Goal: Transaction & Acquisition: Purchase product/service

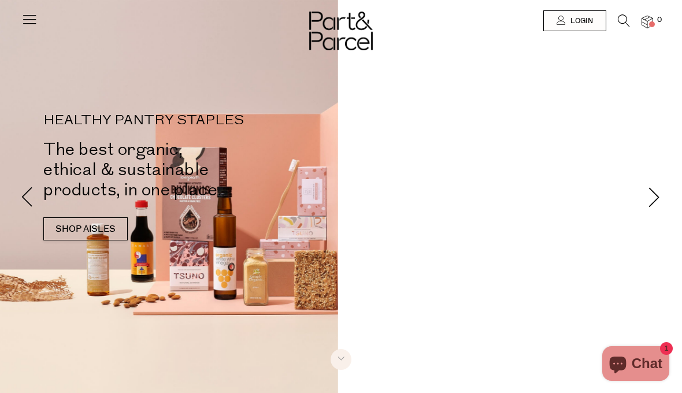
click at [621, 21] on icon at bounding box center [624, 20] width 12 height 13
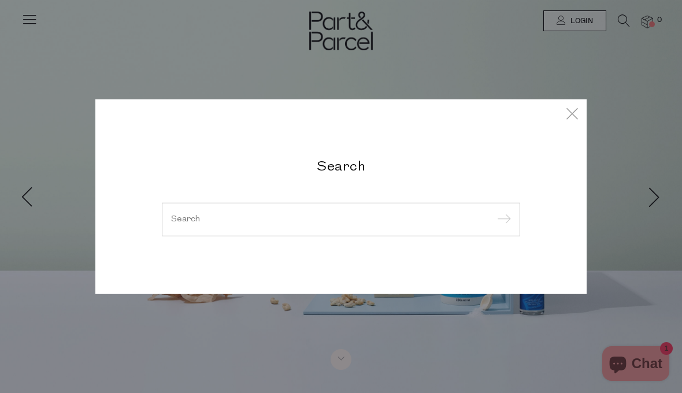
click at [455, 220] on input "search" at bounding box center [341, 219] width 340 height 9
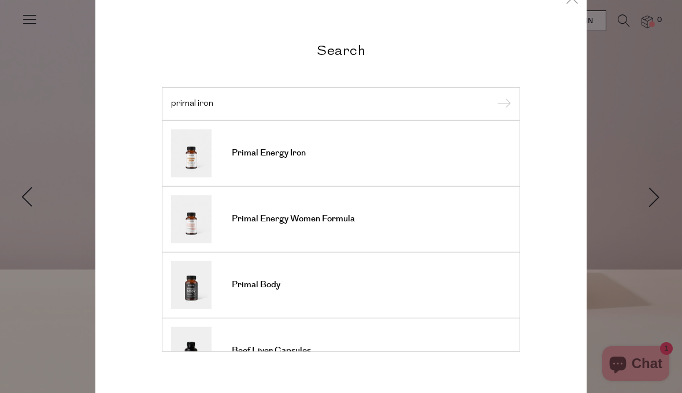
type input "primal iron"
click at [502, 105] on input "submit" at bounding box center [502, 104] width 17 height 17
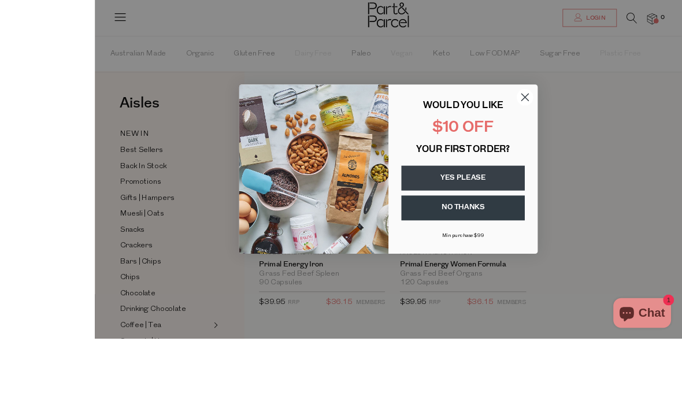
scroll to position [18, 0]
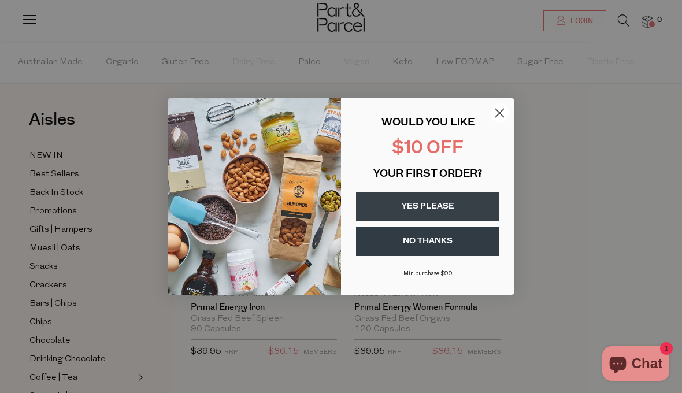
click at [465, 221] on button "YES PLEASE" at bounding box center [427, 206] width 143 height 29
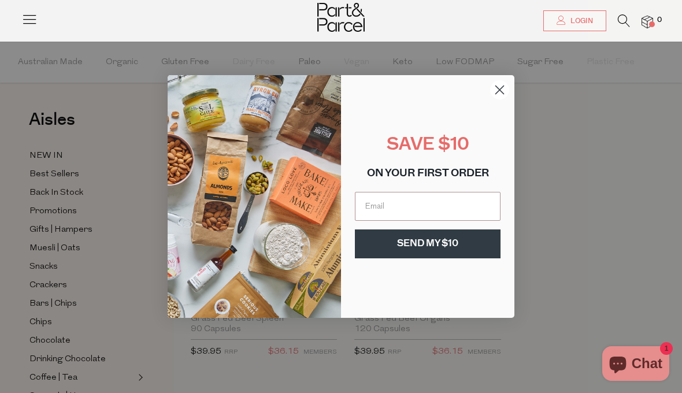
click at [446, 221] on input "Email" at bounding box center [428, 206] width 146 height 29
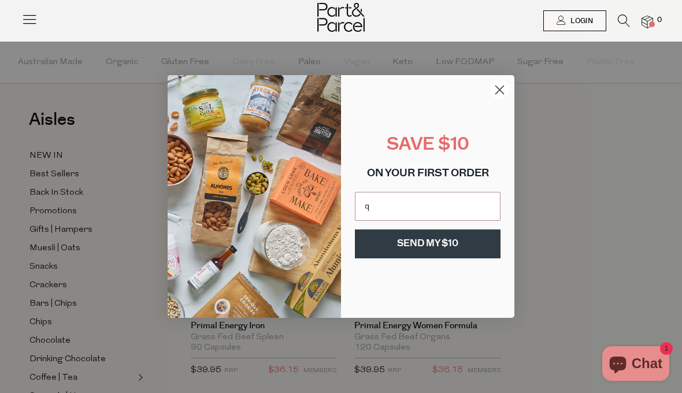
type input "queendag@hotmail.com"
click at [443, 258] on button "SEND MY $10" at bounding box center [428, 243] width 146 height 29
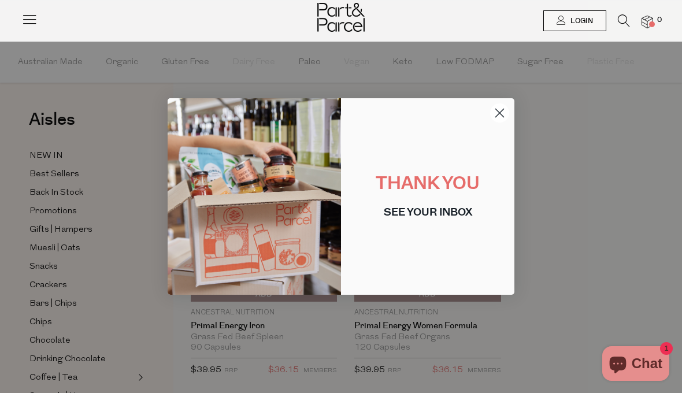
click at [503, 117] on icon "Close dialog" at bounding box center [500, 113] width 8 height 8
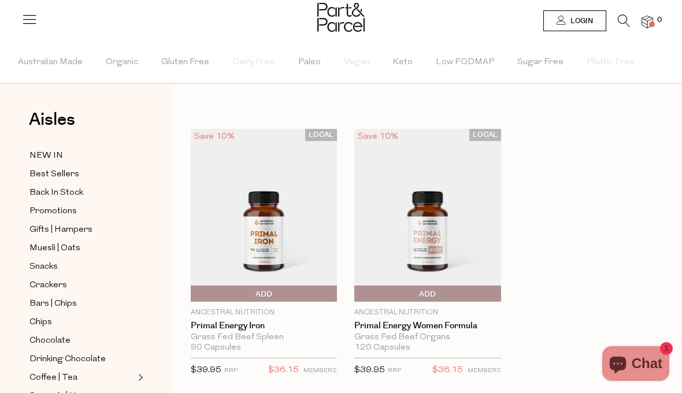
click at [647, 20] on img at bounding box center [648, 22] width 12 height 13
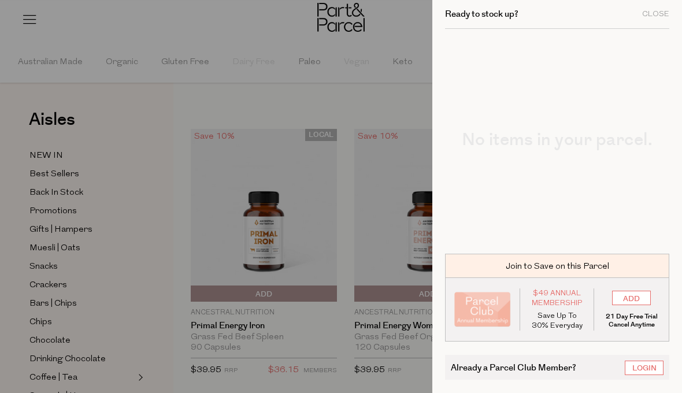
click at [312, 379] on div at bounding box center [341, 196] width 682 height 393
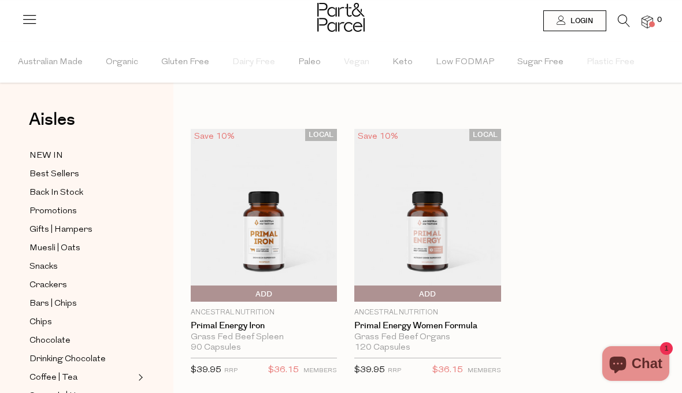
click at [410, 328] on link "Primal Energy Women Formula" at bounding box center [427, 326] width 146 height 10
click at [212, 328] on link "Primal Energy Iron" at bounding box center [264, 326] width 146 height 10
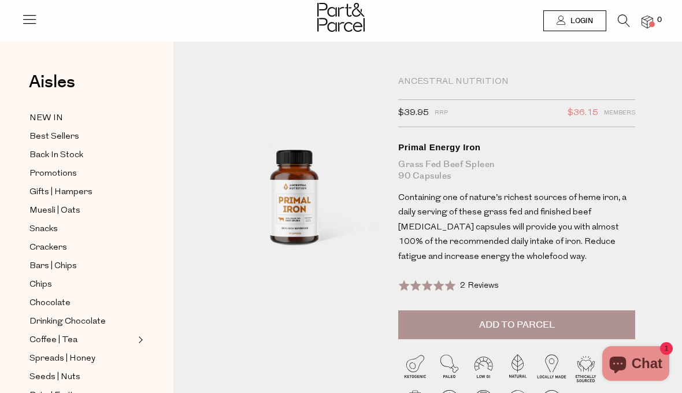
click at [532, 318] on span "Add to Parcel" at bounding box center [517, 324] width 76 height 13
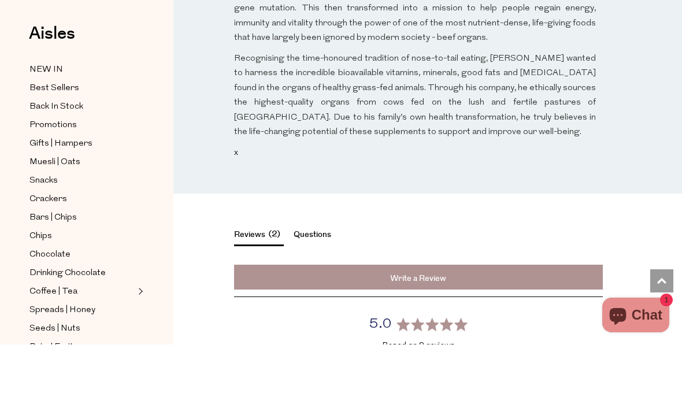
scroll to position [1111, 0]
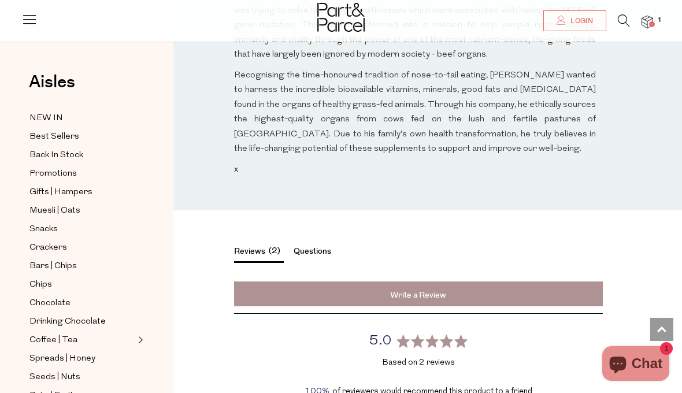
click at [247, 245] on button "Reviews 2" at bounding box center [259, 254] width 50 height 18
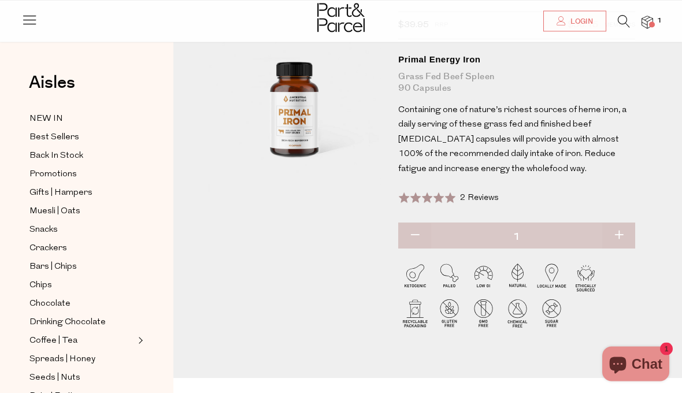
scroll to position [0, 0]
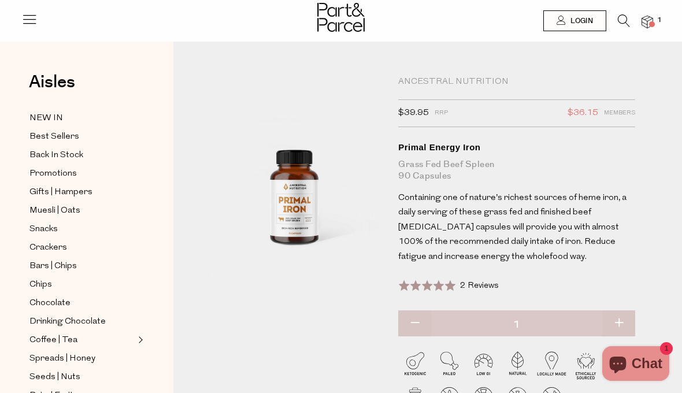
click at [618, 316] on button "button" at bounding box center [618, 323] width 33 height 25
type input "2"
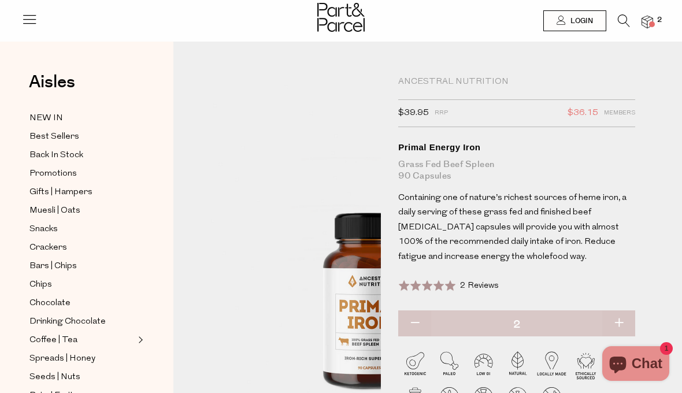
click at [623, 23] on icon at bounding box center [624, 20] width 12 height 13
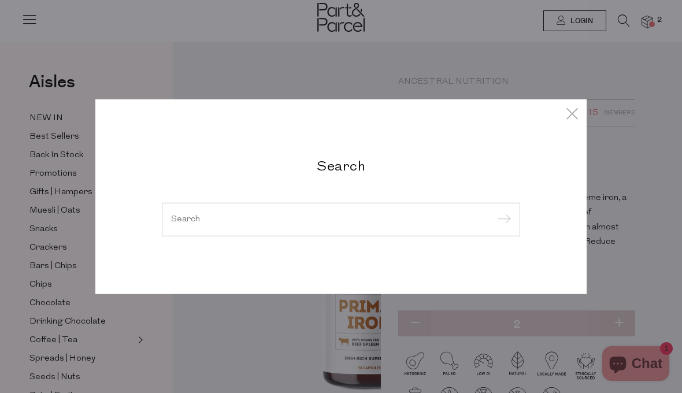
click at [403, 216] on input "search" at bounding box center [341, 219] width 340 height 9
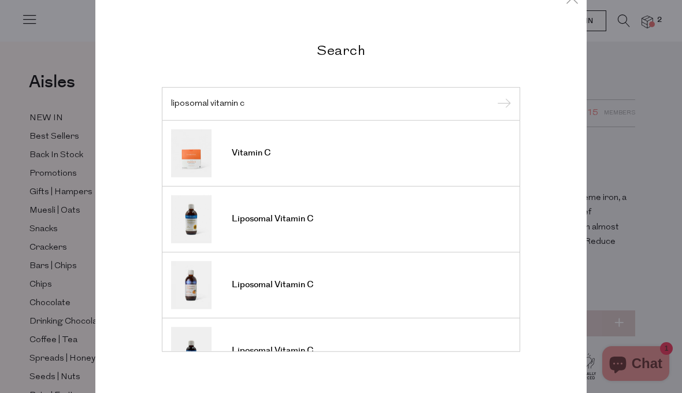
type input "liposomal vitamin c"
click at [502, 105] on input "submit" at bounding box center [502, 104] width 17 height 17
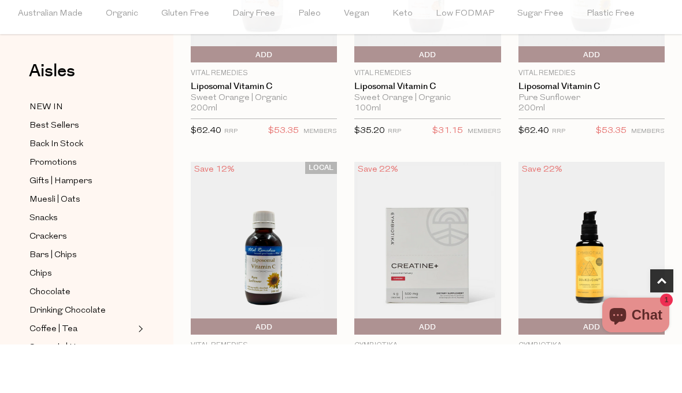
scroll to position [196, 0]
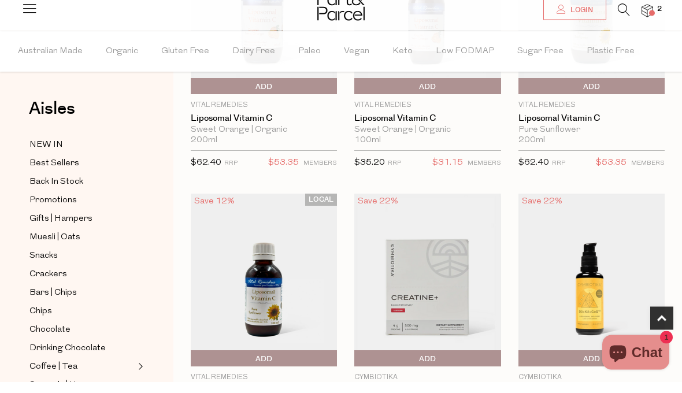
click at [569, 125] on link "Liposomal Vitamin C" at bounding box center [591, 130] width 146 height 10
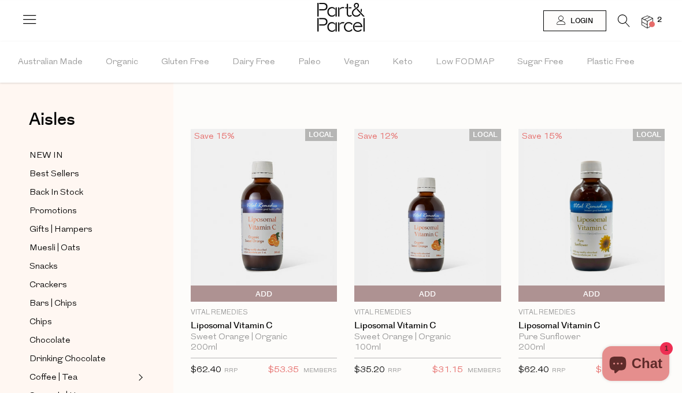
click at [253, 324] on link "Liposomal Vitamin C" at bounding box center [264, 326] width 146 height 10
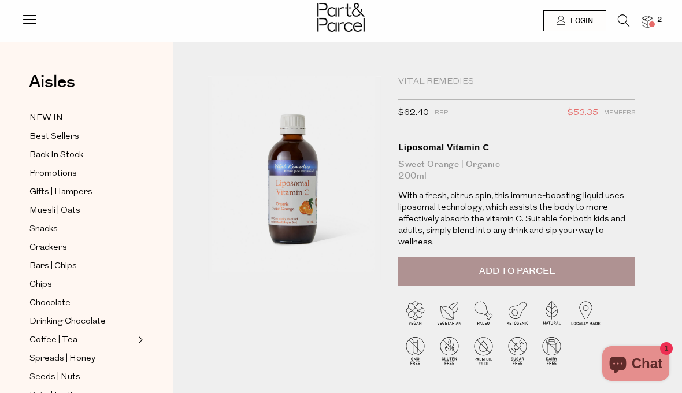
click at [605, 268] on button "Add to Parcel" at bounding box center [516, 271] width 237 height 29
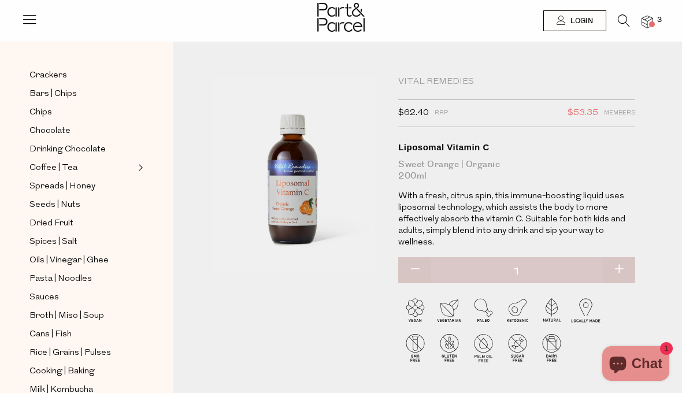
scroll to position [173, 0]
click at [647, 23] on img at bounding box center [648, 22] width 12 height 13
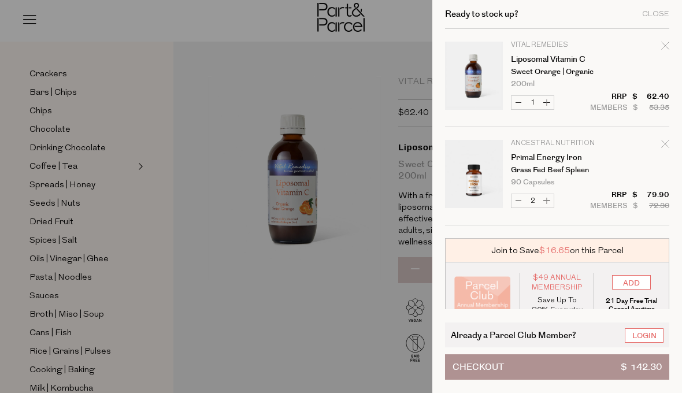
click at [135, 302] on div at bounding box center [341, 196] width 682 height 393
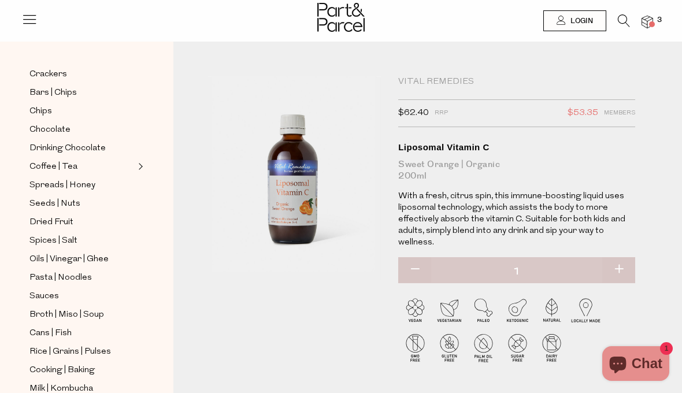
click at [43, 234] on span "Spices | Salt" at bounding box center [53, 241] width 48 height 14
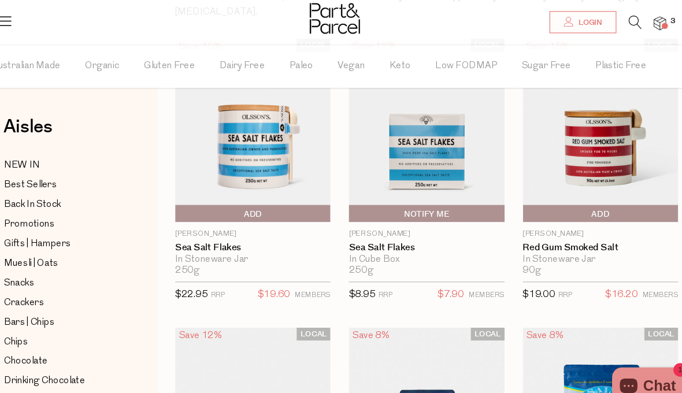
scroll to position [131, 0]
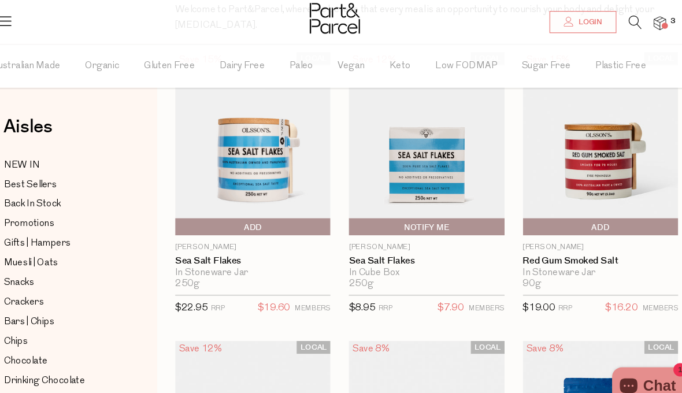
click at [191, 248] on link "Sea Salt Flakes" at bounding box center [264, 246] width 146 height 10
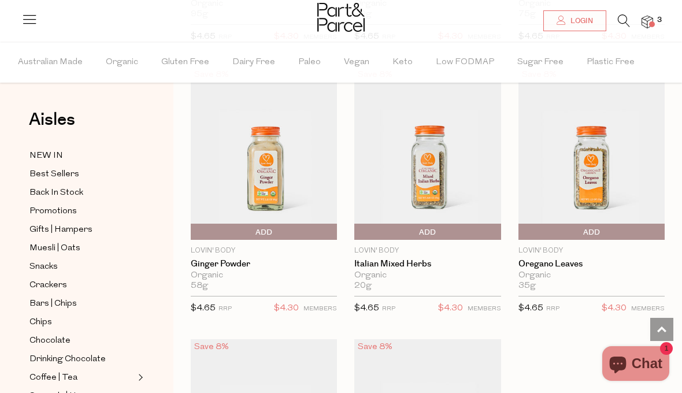
scroll to position [4198, 0]
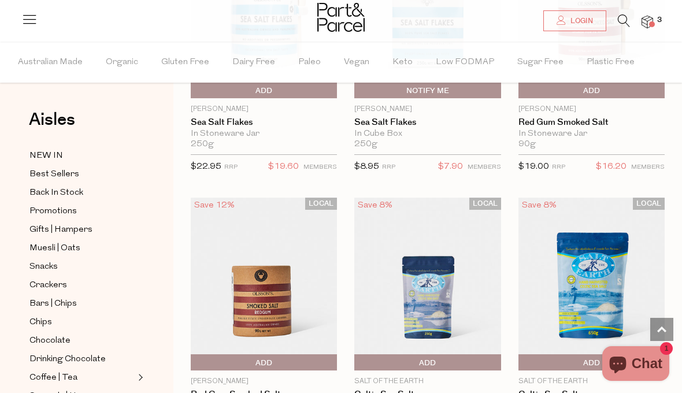
scroll to position [250, 0]
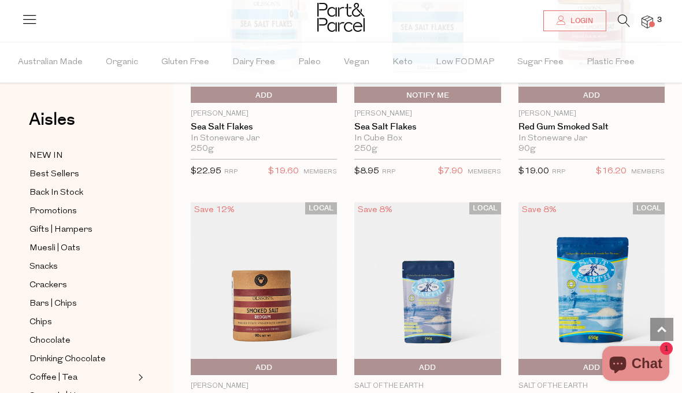
click at [649, 28] on img at bounding box center [648, 22] width 12 height 13
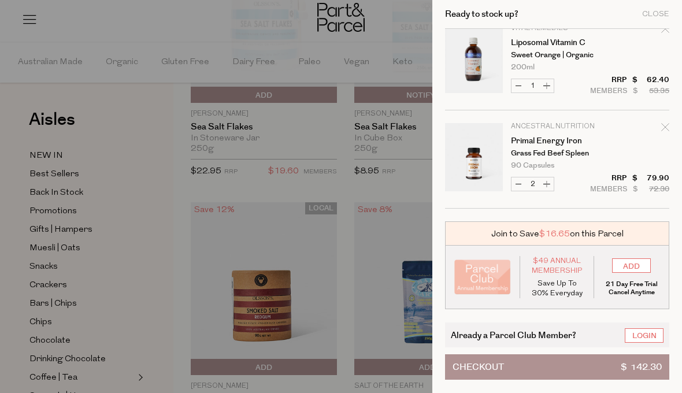
scroll to position [17, 0]
click at [646, 370] on span "$ 142.30" at bounding box center [641, 367] width 41 height 24
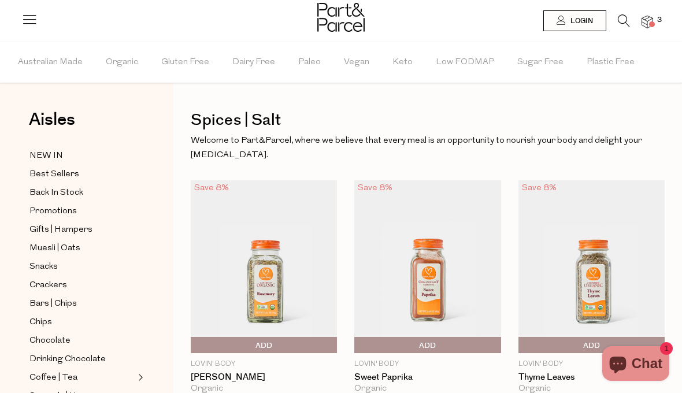
scroll to position [32, 0]
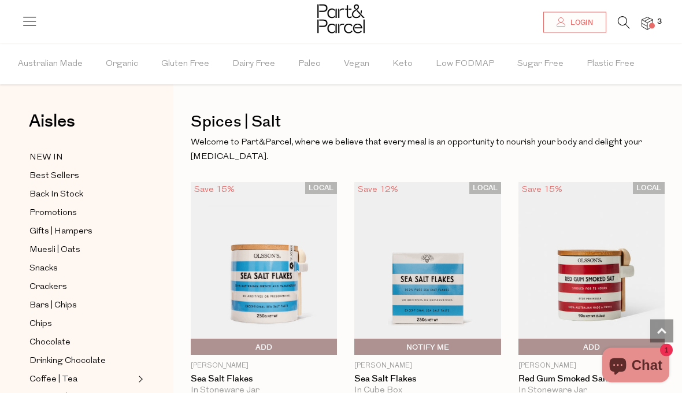
scroll to position [4466, 0]
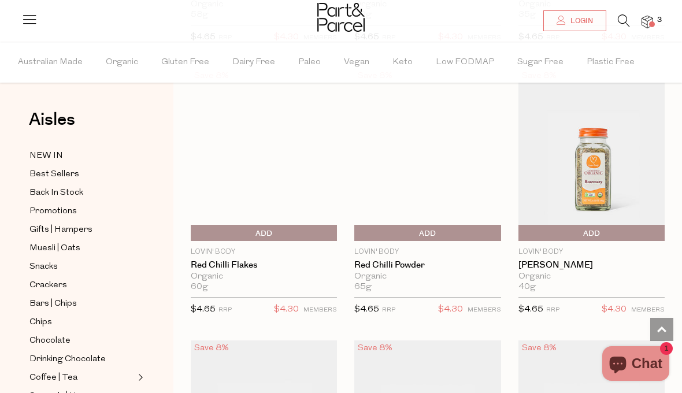
click at [649, 21] on img at bounding box center [648, 22] width 12 height 13
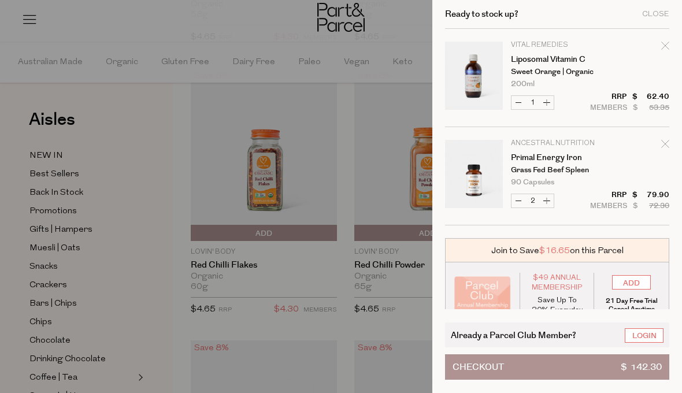
click at [516, 154] on link "Primal Energy Iron" at bounding box center [556, 158] width 90 height 8
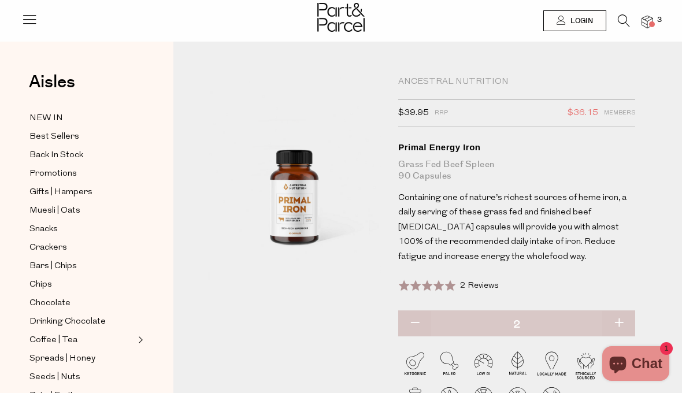
click at [424, 315] on button "button" at bounding box center [414, 323] width 33 height 25
type input "1"
click at [648, 20] on img at bounding box center [648, 22] width 12 height 13
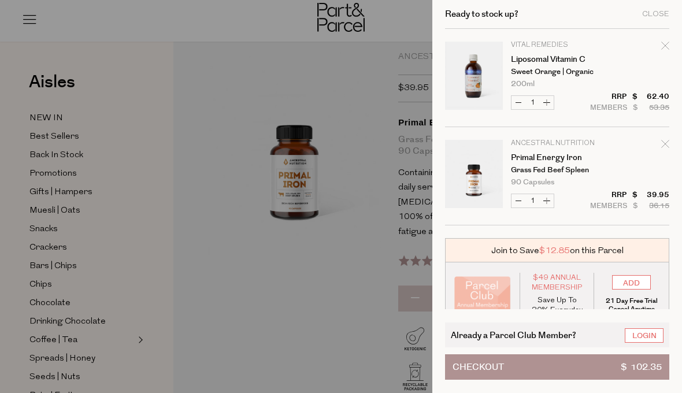
scroll to position [25, 0]
click at [662, 48] on icon "Remove Liposomal Vitamin C" at bounding box center [665, 46] width 8 height 8
type input "Add Membership"
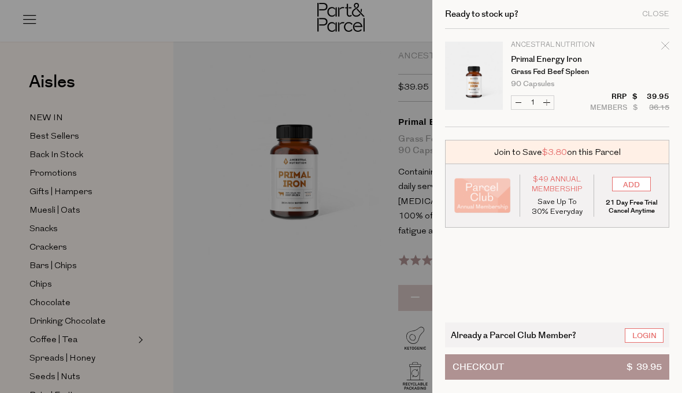
click at [666, 49] on icon "Remove Primal Energy Iron" at bounding box center [665, 46] width 8 height 8
type input "Add Membership"
